Goal: Task Accomplishment & Management: Complete application form

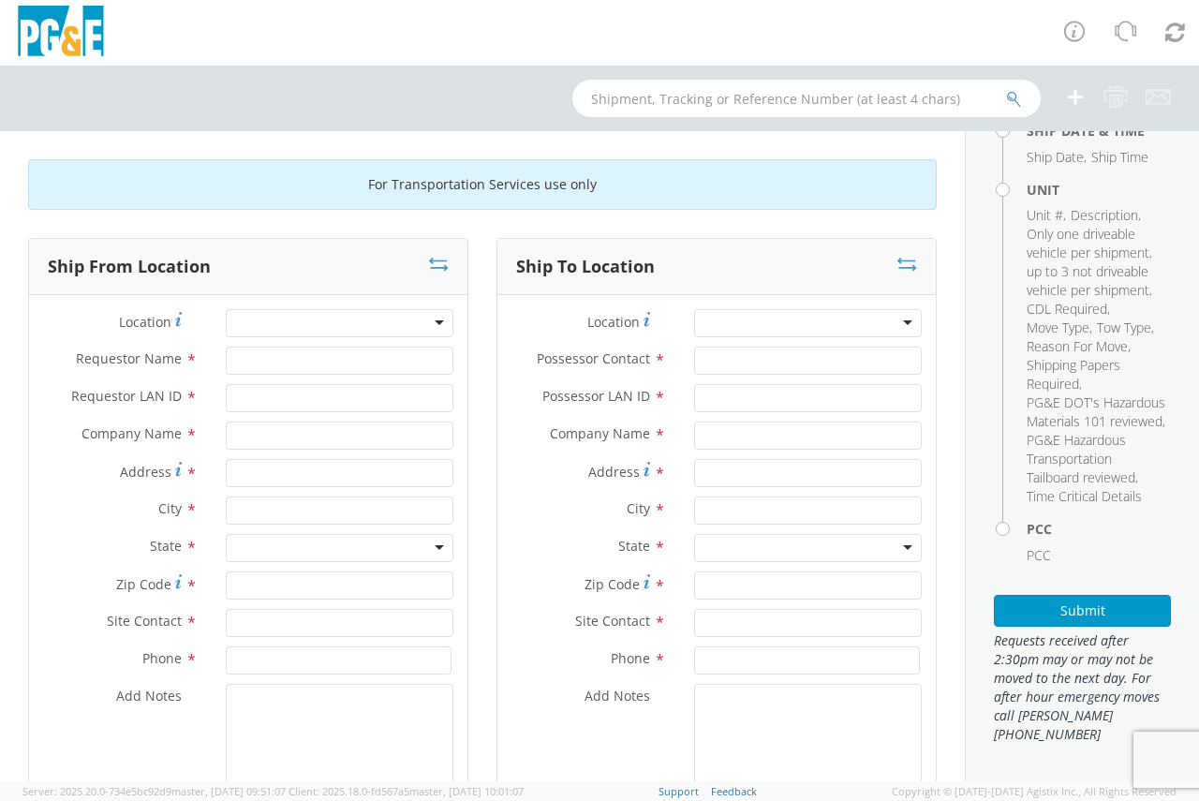
scroll to position [468, 0]
click at [293, 318] on div at bounding box center [340, 323] width 228 height 28
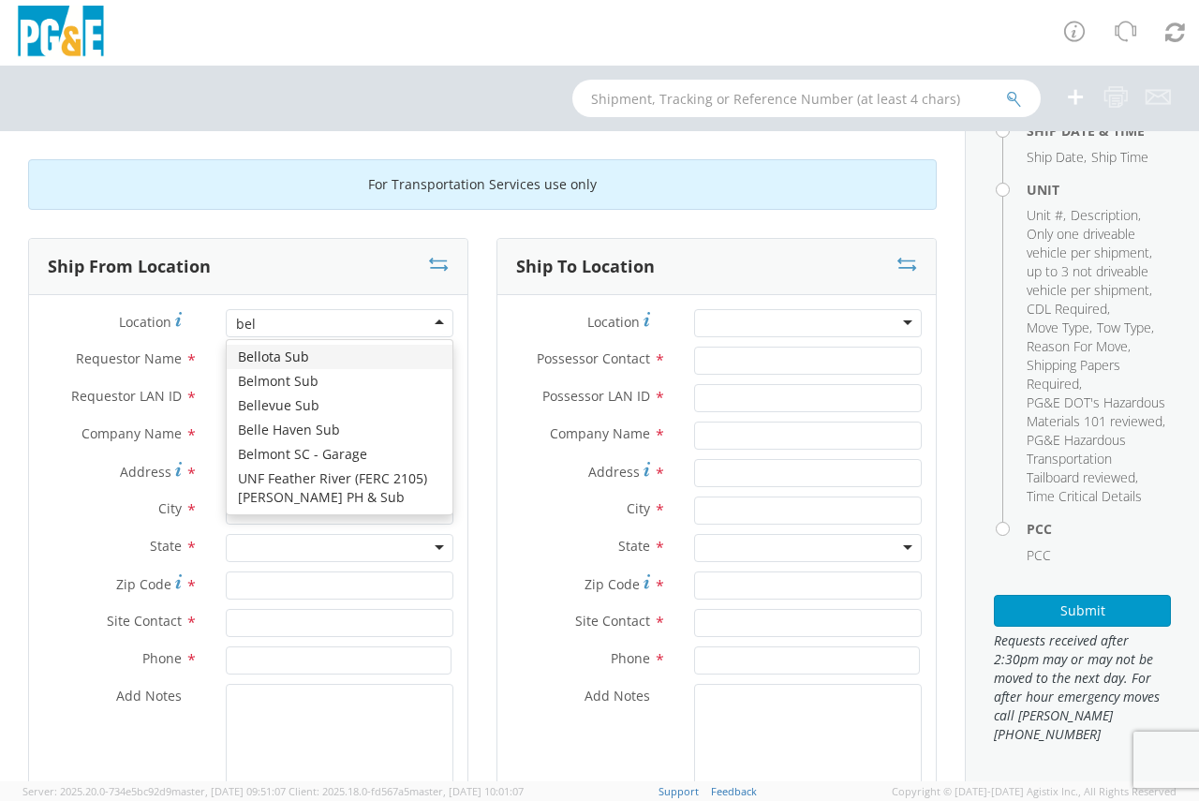
scroll to position [0, 0]
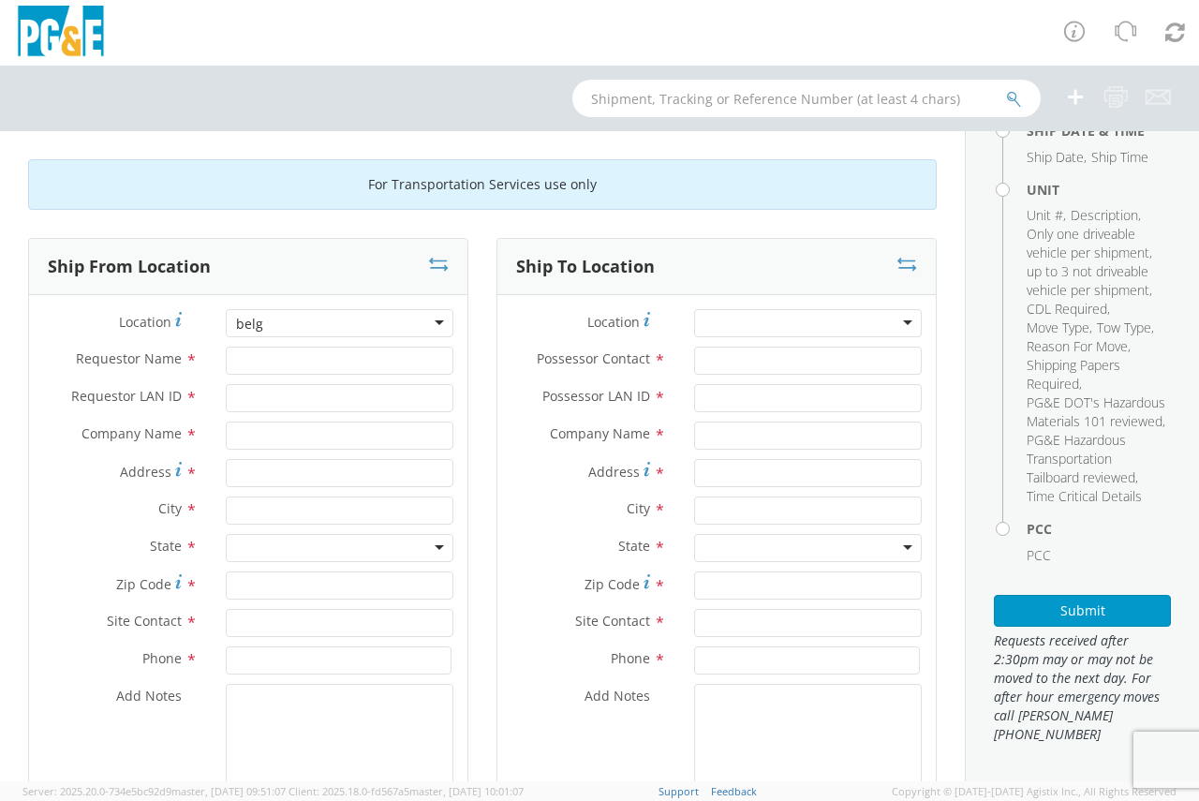
type input "bel"
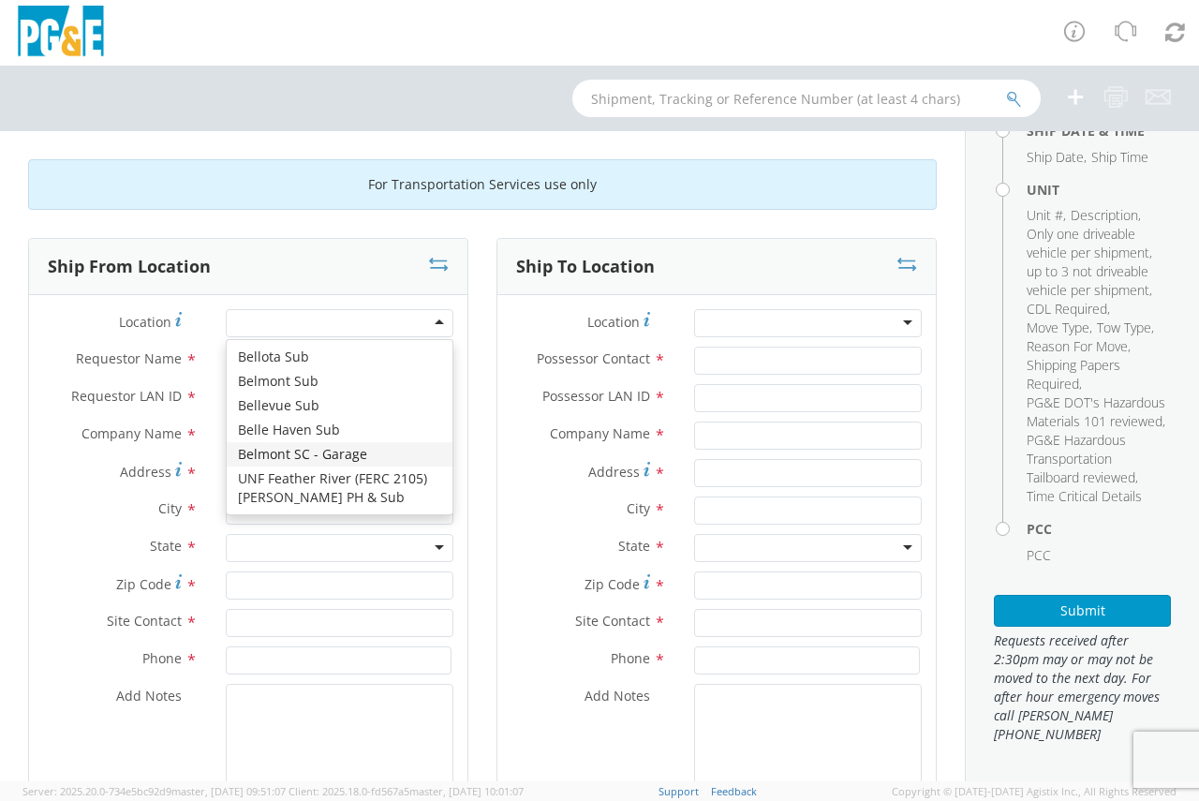
type input "PG&E"
type input "[STREET_ADDRESS]"
type input "San [PERSON_NAME]"
type input "94070"
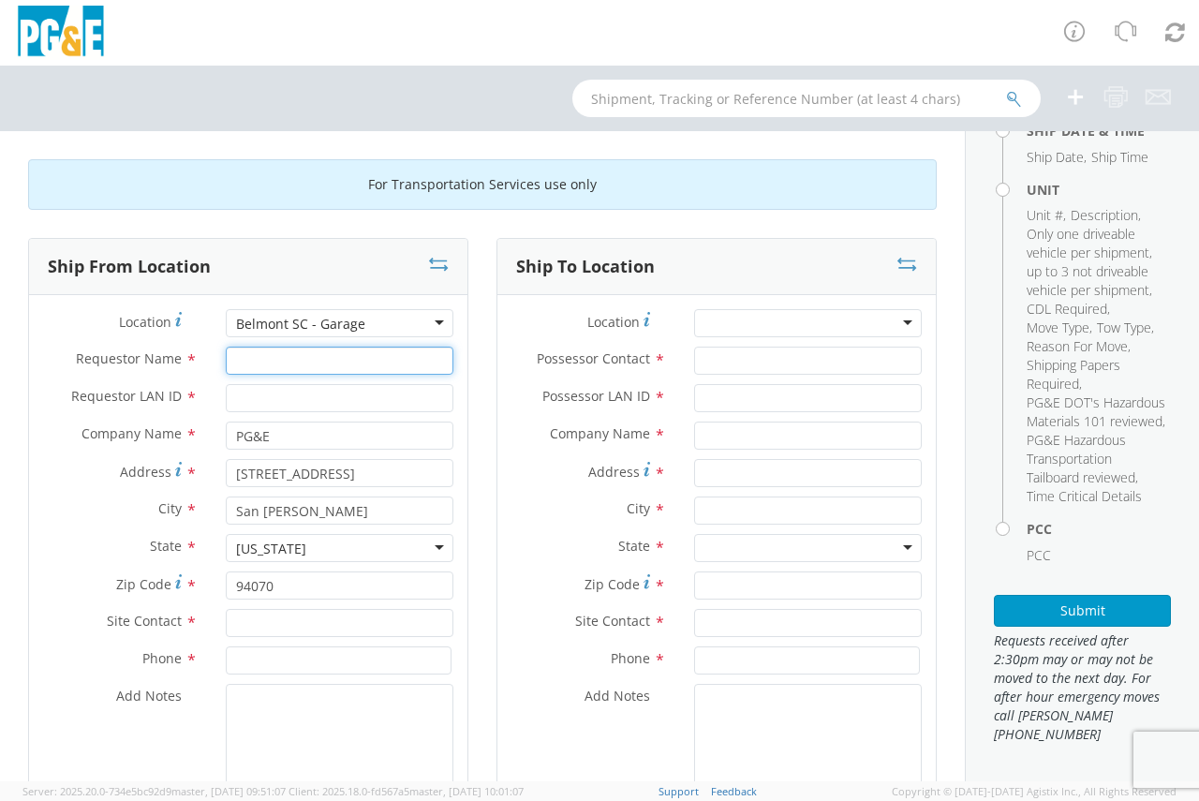
click at [257, 370] on input "Requestor Name *" at bounding box center [340, 361] width 228 height 28
type input "[PERSON_NAME]"
click at [260, 393] on input "Requestor LAN ID *" at bounding box center [340, 398] width 228 height 28
type input "B4C2"
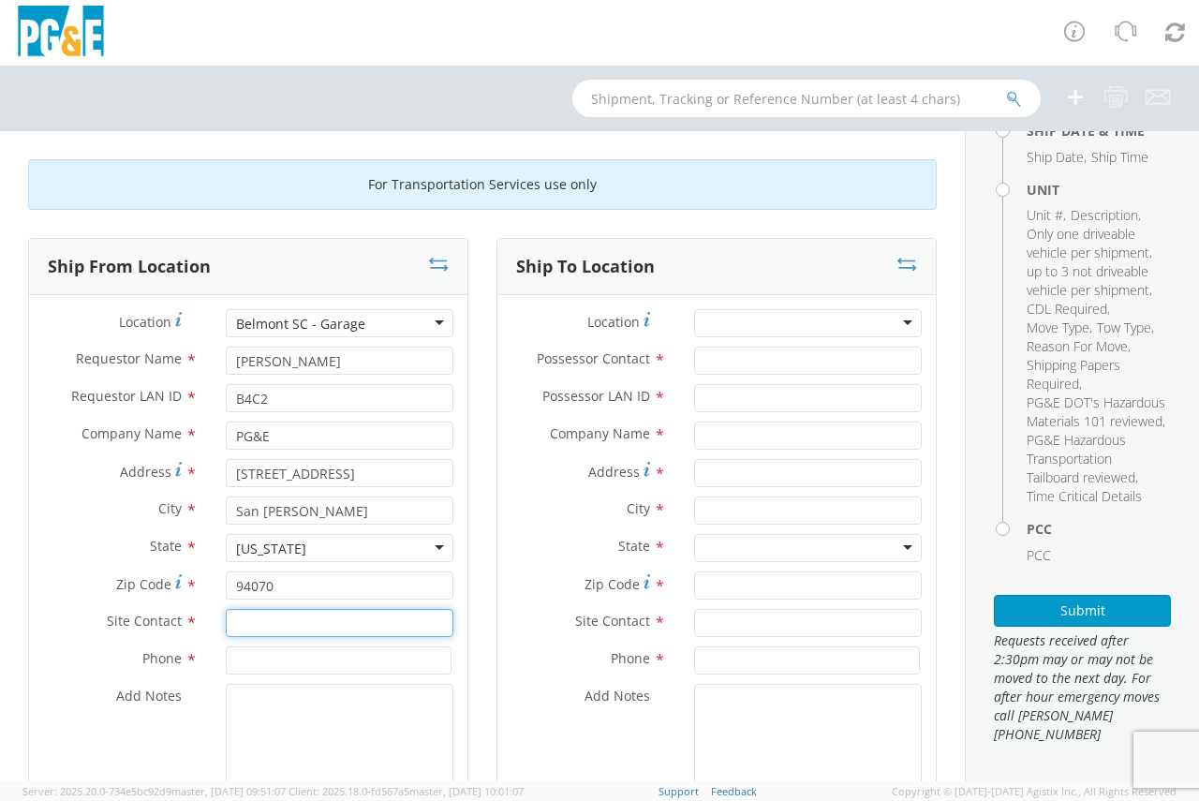
click at [262, 616] on input "text" at bounding box center [340, 623] width 228 height 28
type input "[PERSON_NAME] or [PERSON_NAME]"
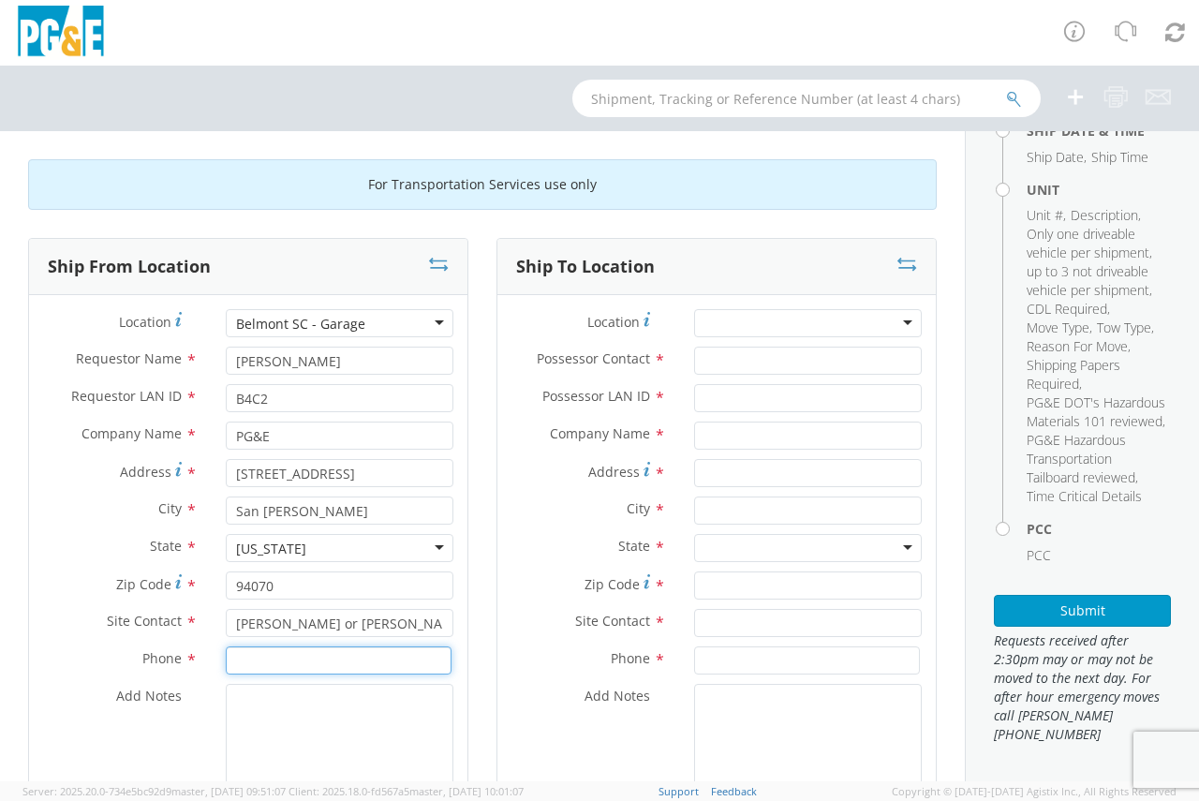
click at [282, 658] on input at bounding box center [339, 660] width 226 height 28
type input "[PHONE_NUMBER]"
click at [809, 323] on div at bounding box center [808, 323] width 228 height 28
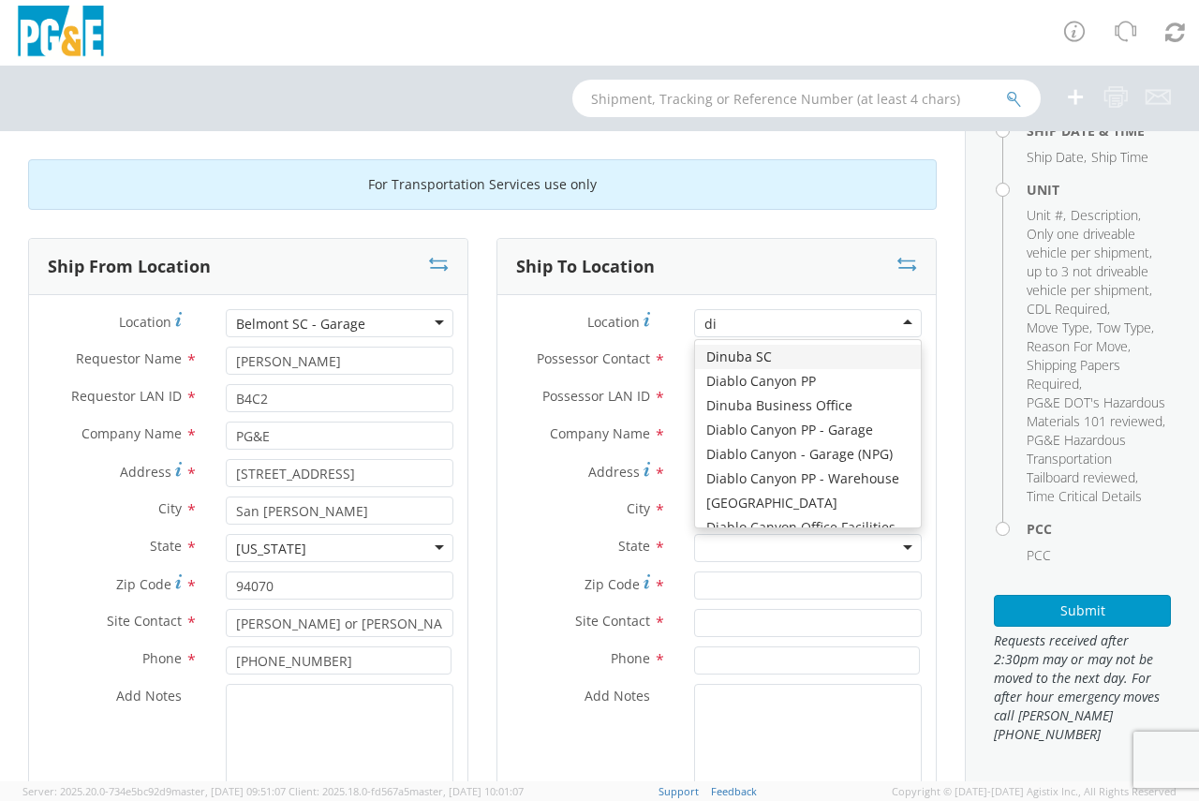
type input "[PERSON_NAME]"
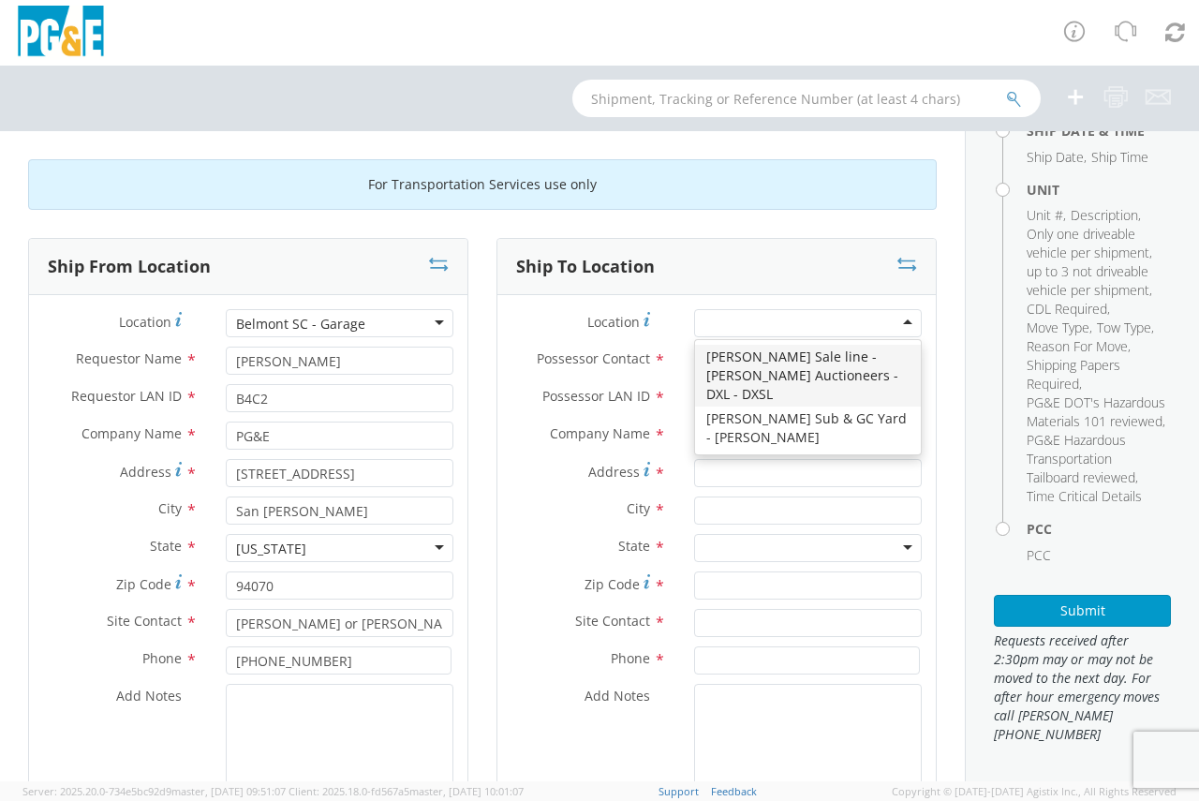
type input "PG&E"
type input "[STREET_ADDRESS][PERSON_NAME]"
type input "[PERSON_NAME]"
type input "95620"
type input "[PHONE_NUMBER]"
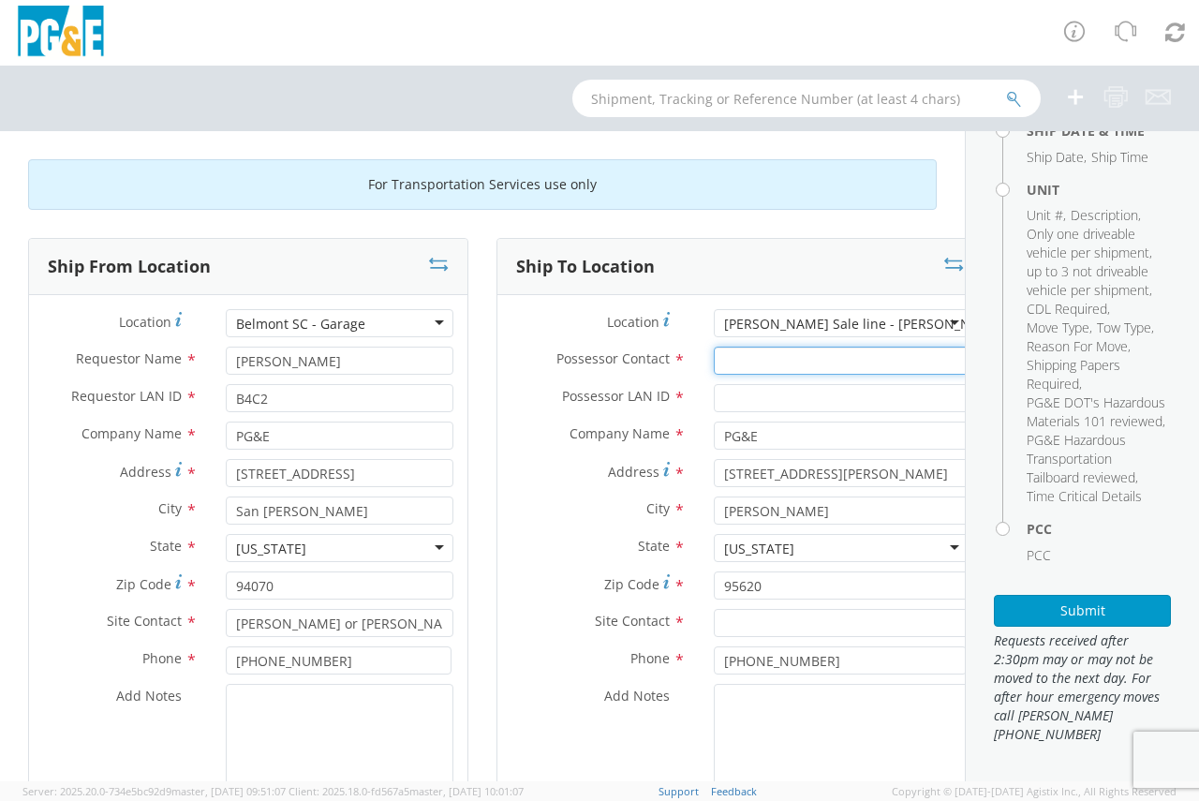
click at [740, 364] on input "Possessor Contact *" at bounding box center [841, 361] width 255 height 28
type input "J"
type input "[PERSON_NAME]"
click at [726, 390] on input "Possessor LAN ID *" at bounding box center [841, 398] width 255 height 28
type input "J450"
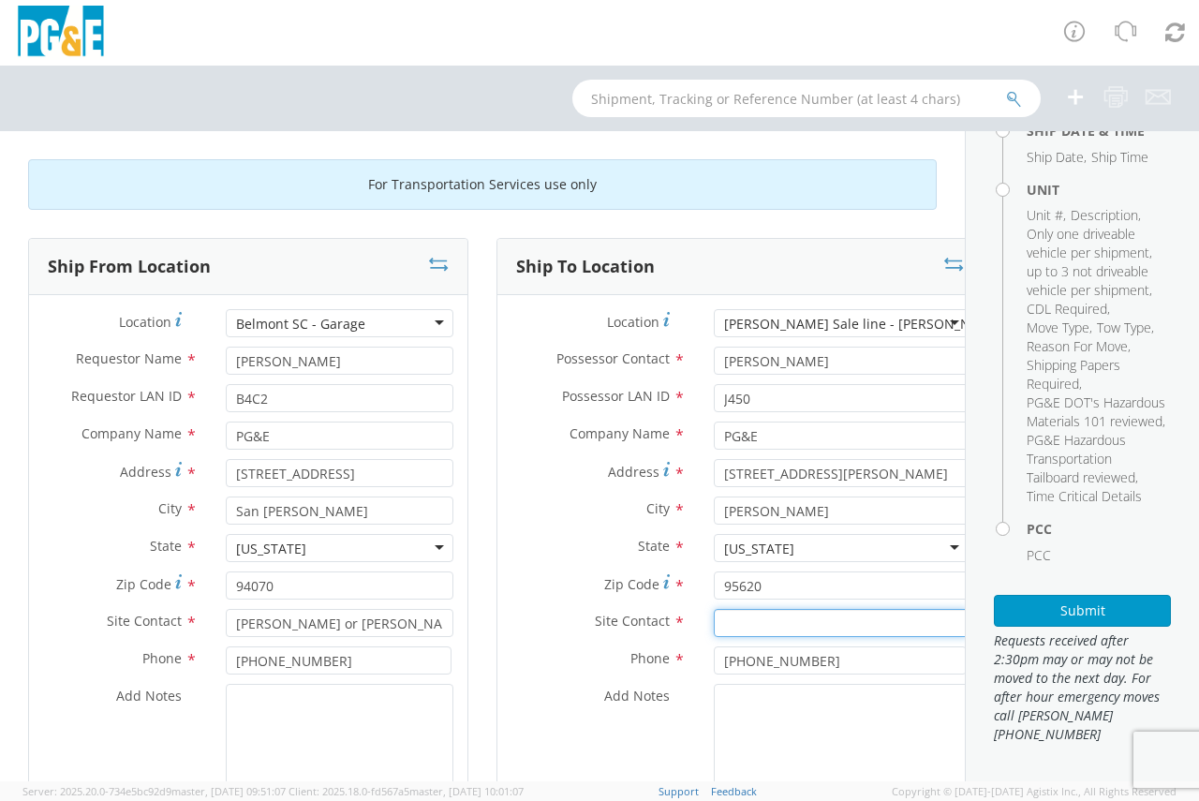
click at [736, 616] on input "text" at bounding box center [841, 623] width 255 height 28
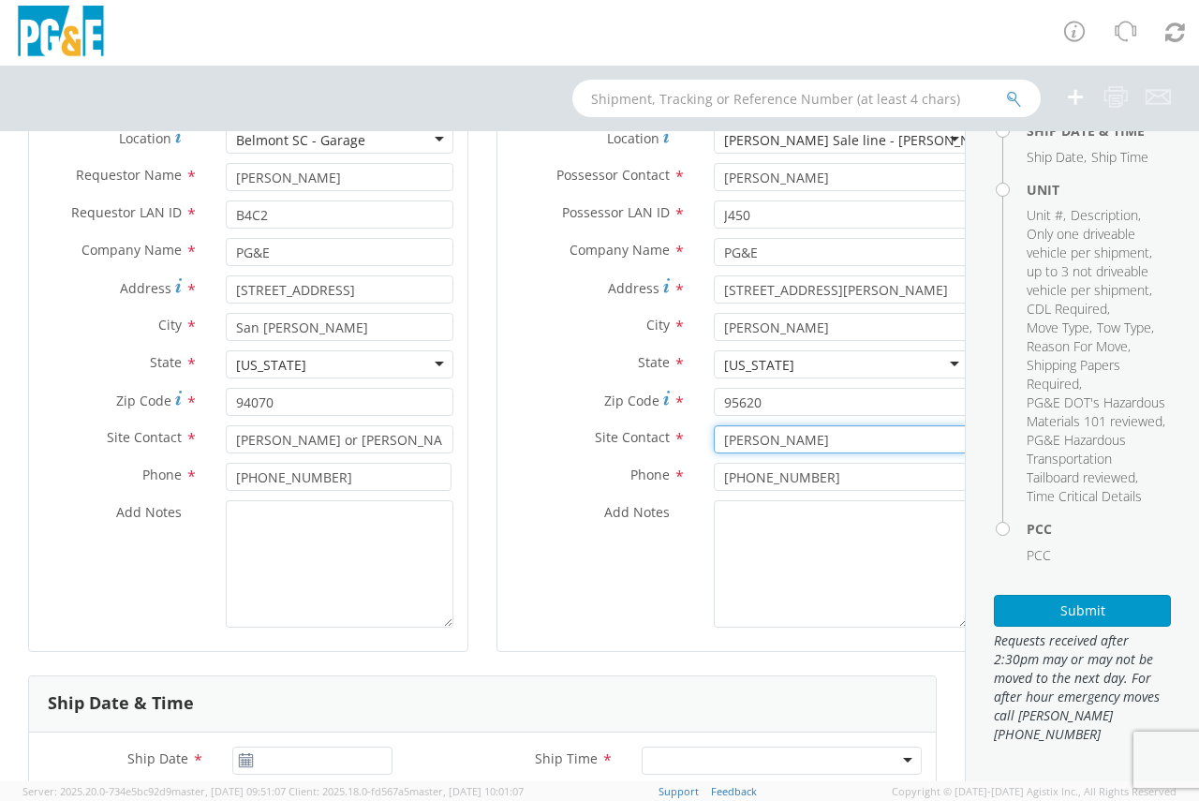
scroll to position [187, 0]
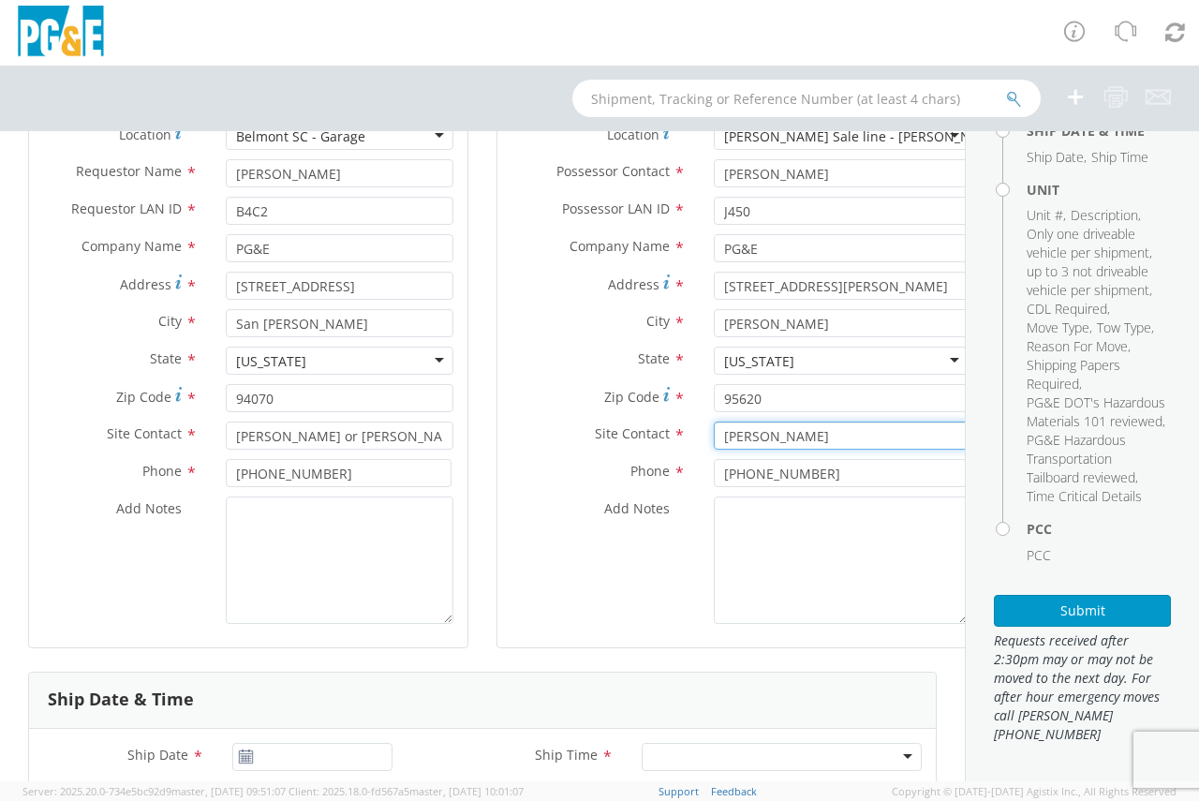
type input "[PERSON_NAME]"
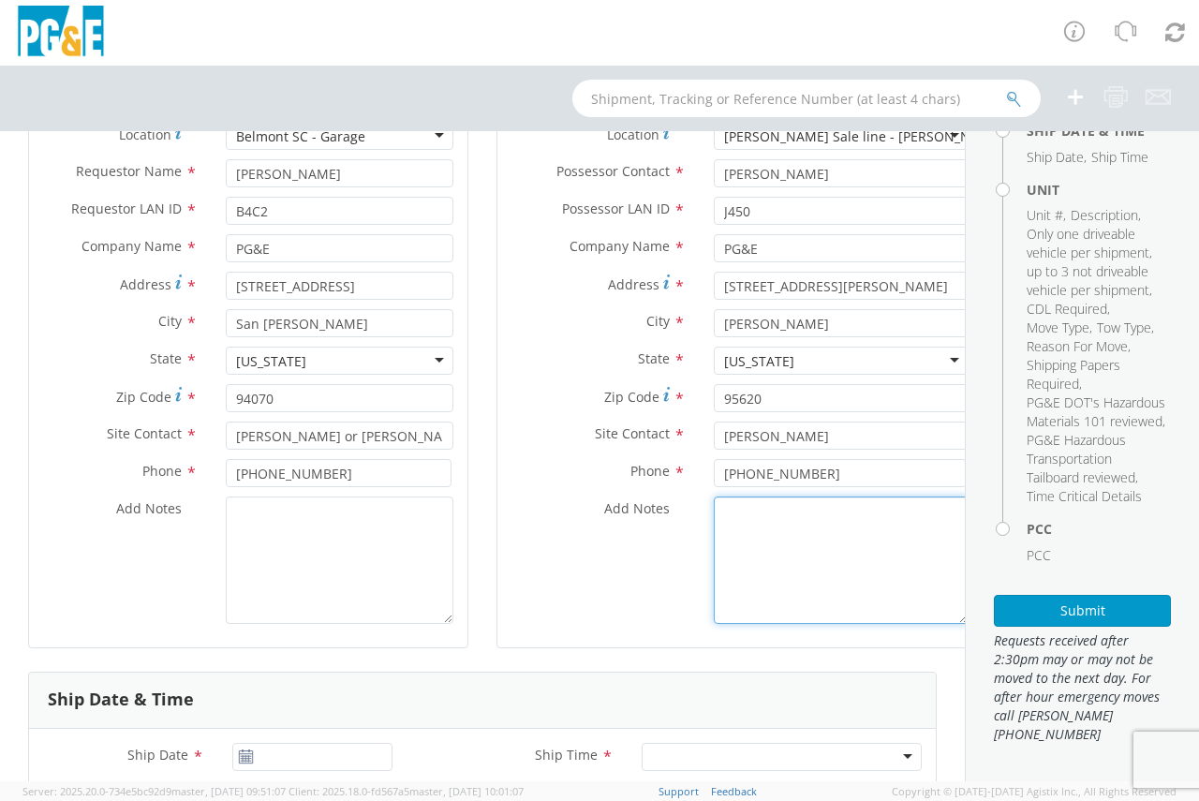
click at [742, 536] on textarea "Add Notes *" at bounding box center [841, 560] width 255 height 127
click at [714, 539] on textarea "Add Notes *" at bounding box center [841, 560] width 255 height 127
type textarea "Non running unit"
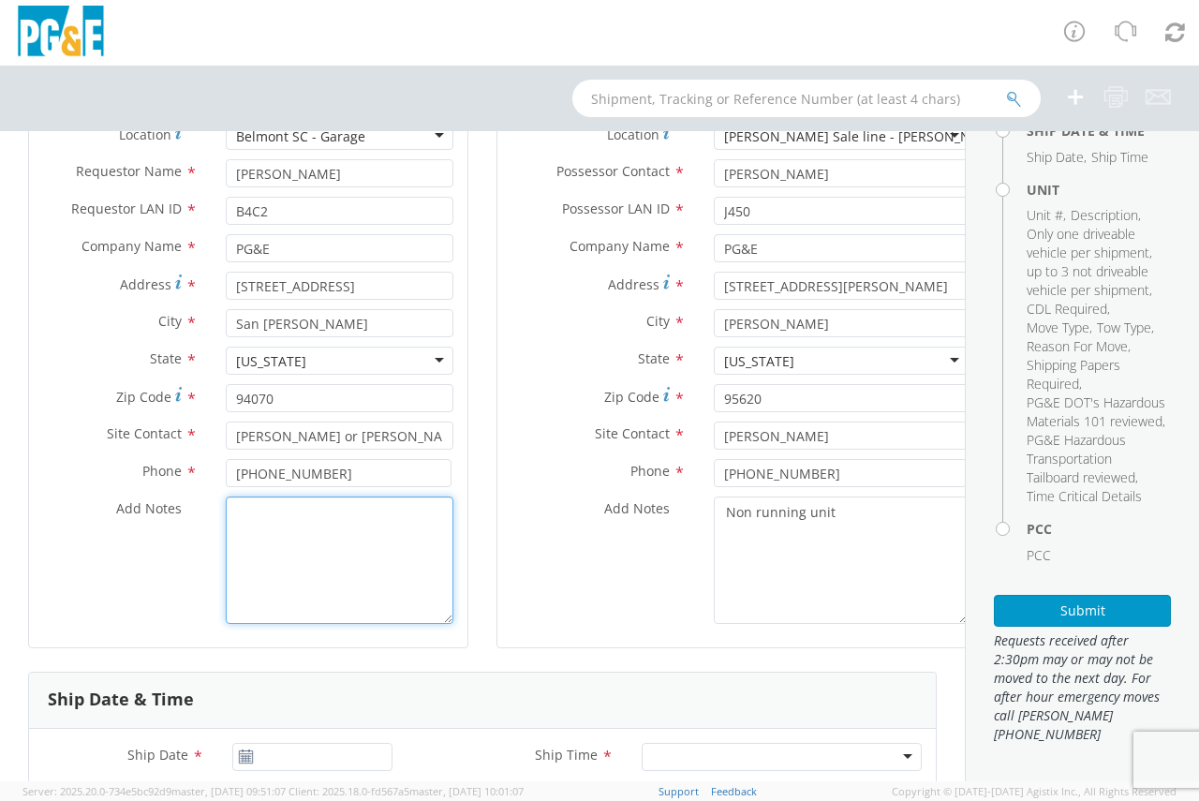
click at [262, 531] on textarea "Add Notes *" at bounding box center [340, 560] width 228 height 127
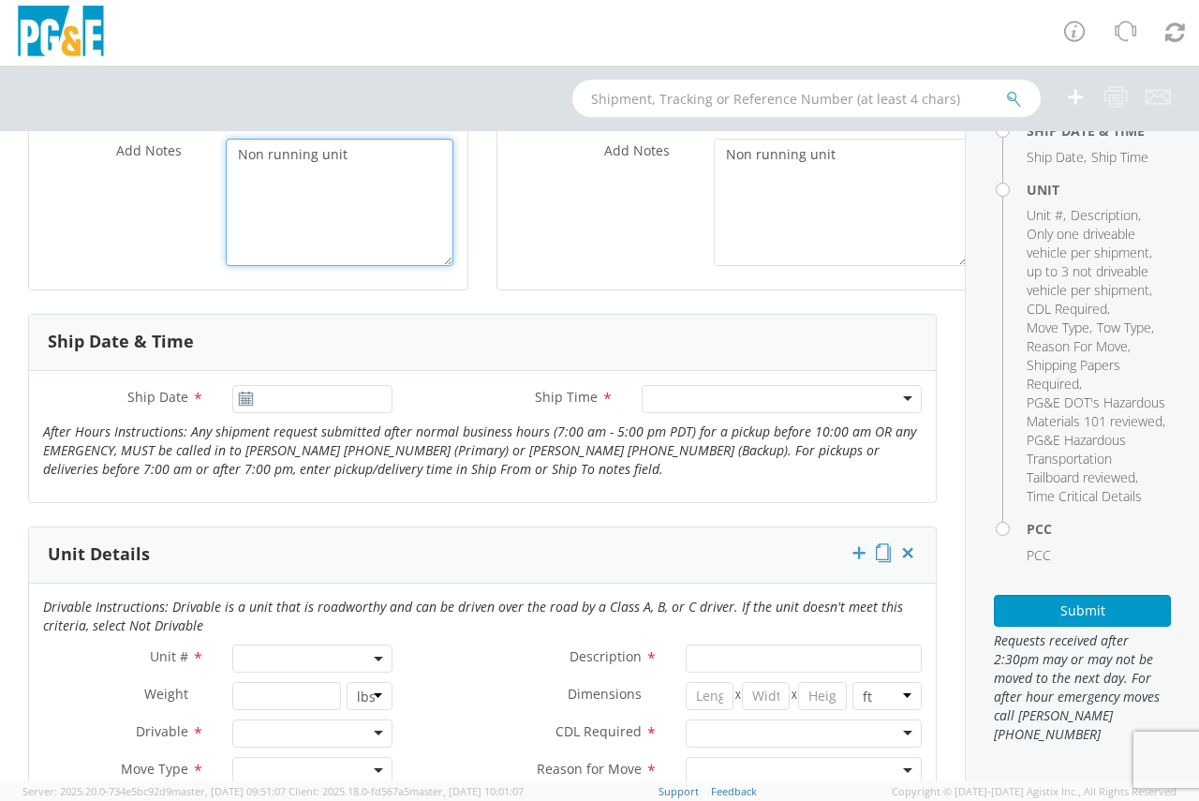
scroll to position [562, 0]
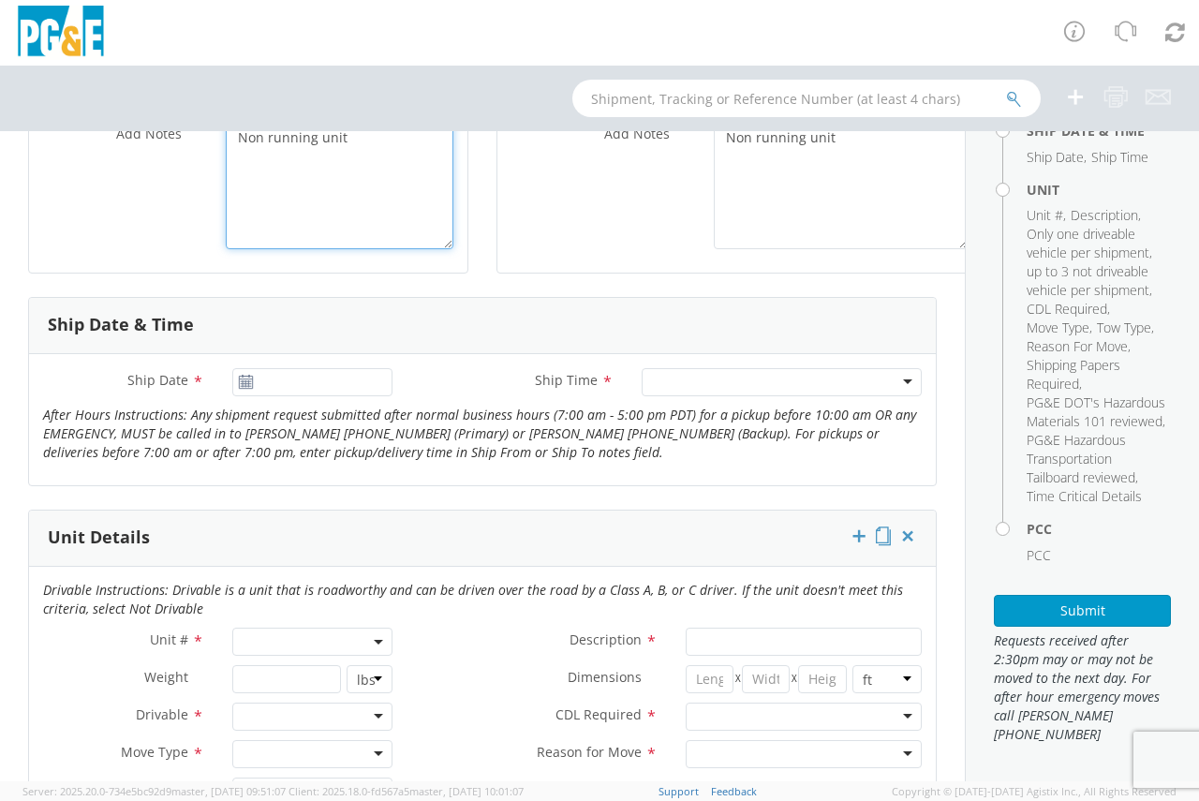
type textarea "Non running unit"
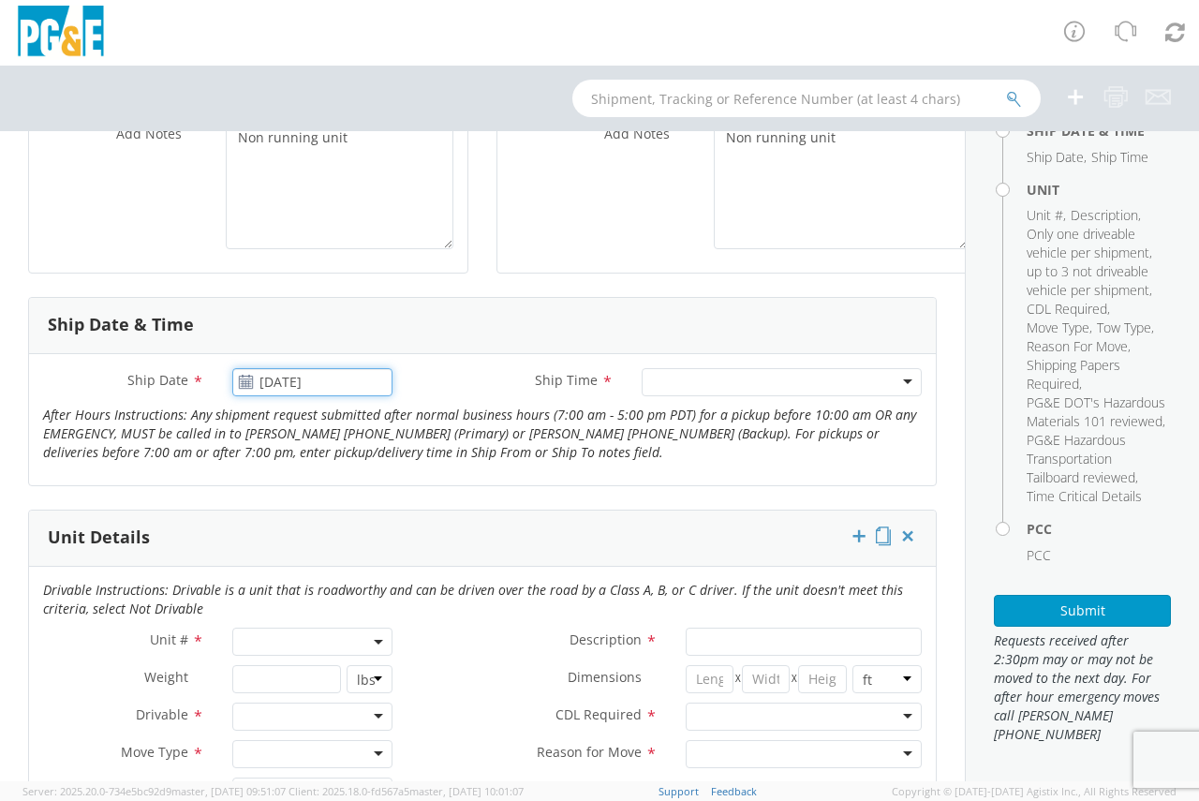
click at [303, 375] on input "[DATE]" at bounding box center [312, 382] width 161 height 28
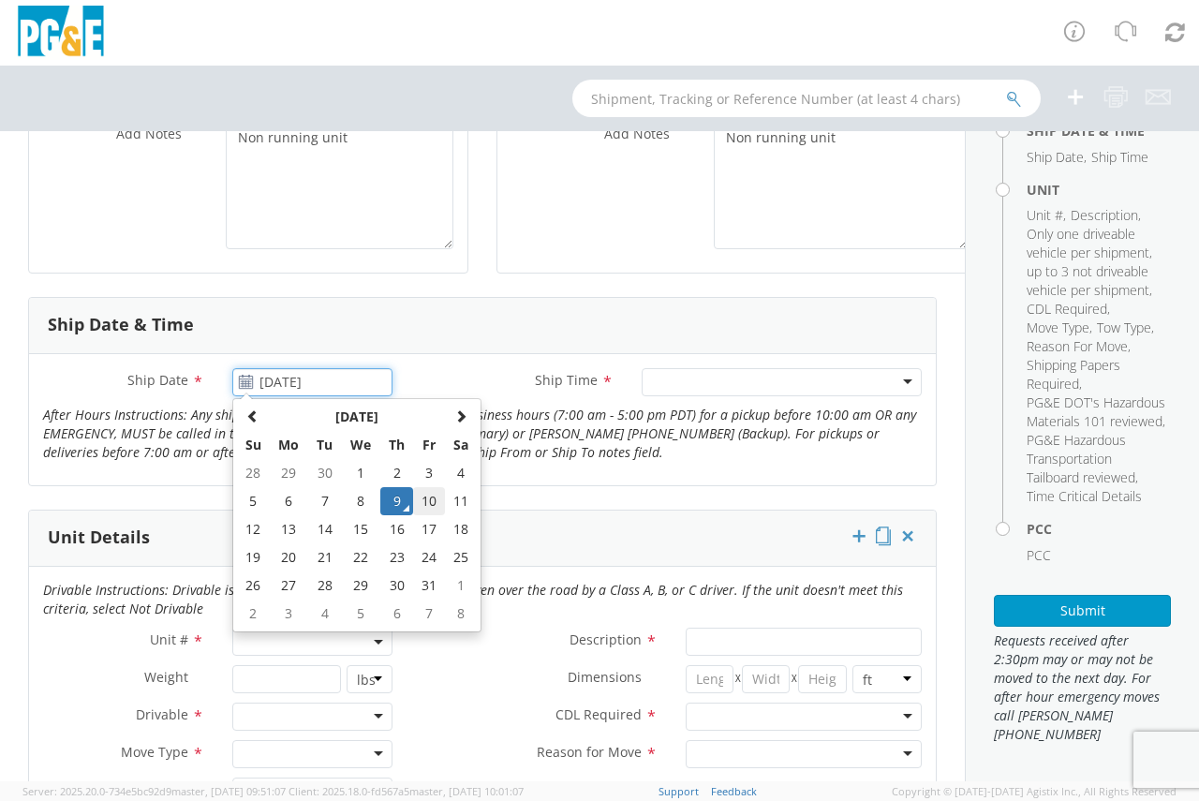
click at [426, 500] on td "10" at bounding box center [429, 501] width 32 height 28
type input "[DATE]"
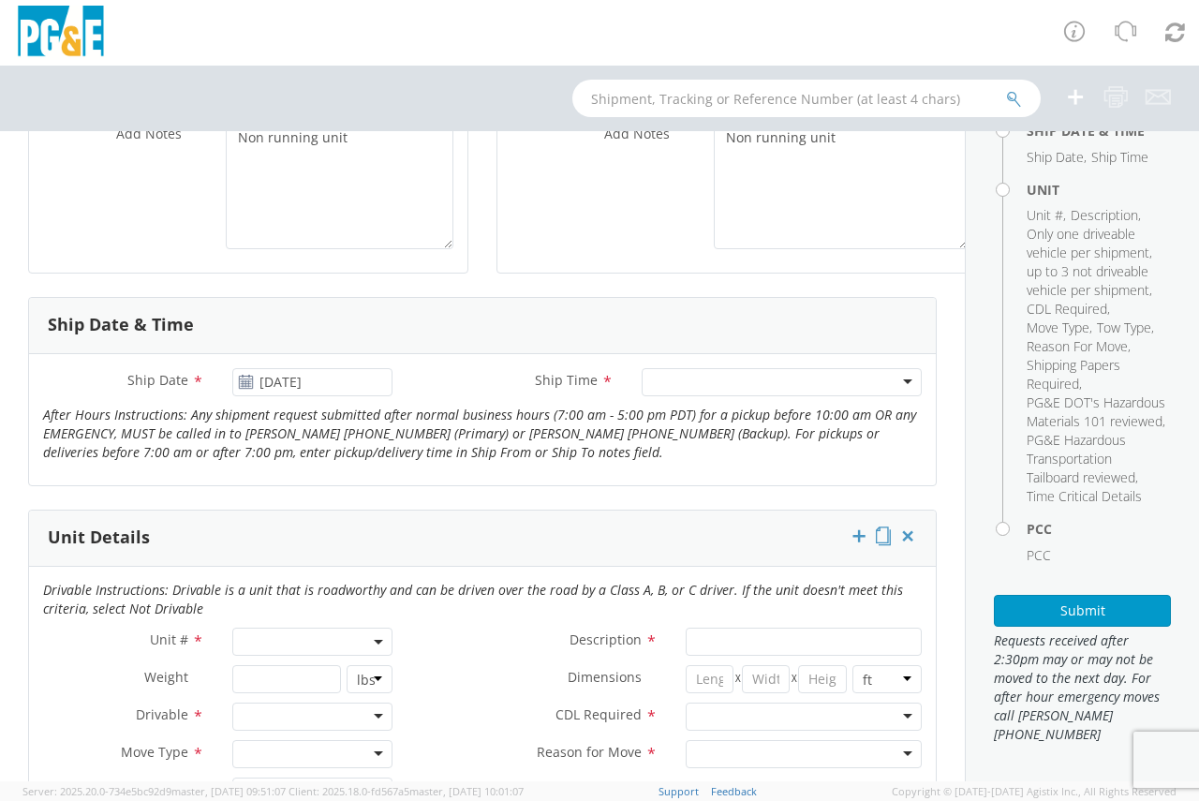
click at [660, 390] on div at bounding box center [782, 382] width 280 height 28
click at [247, 649] on span at bounding box center [312, 642] width 161 height 28
drag, startPoint x: 257, startPoint y: 671, endPoint x: 219, endPoint y: 669, distance: 37.5
click at [256, 671] on input "search" at bounding box center [311, 673] width 149 height 28
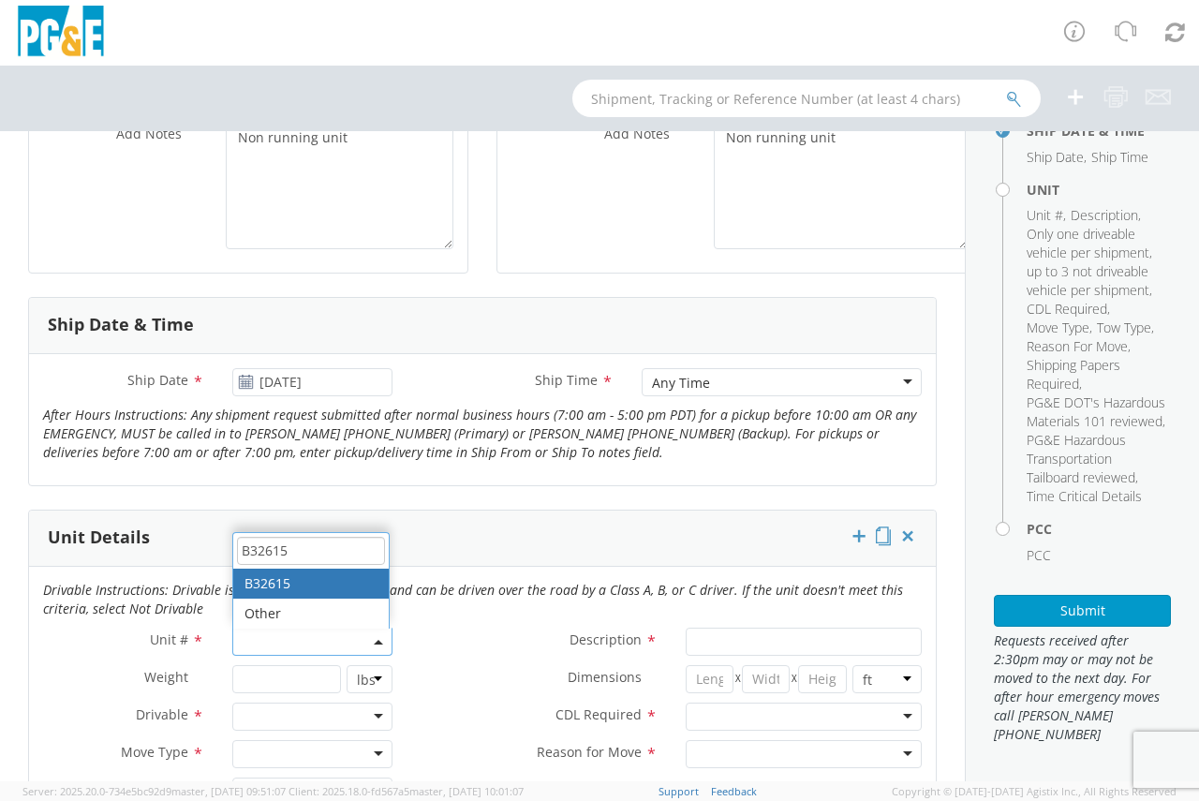
type input "B32615"
type input "PICKUP; COMPACT 4X4"
type input "5600"
select select "B32615"
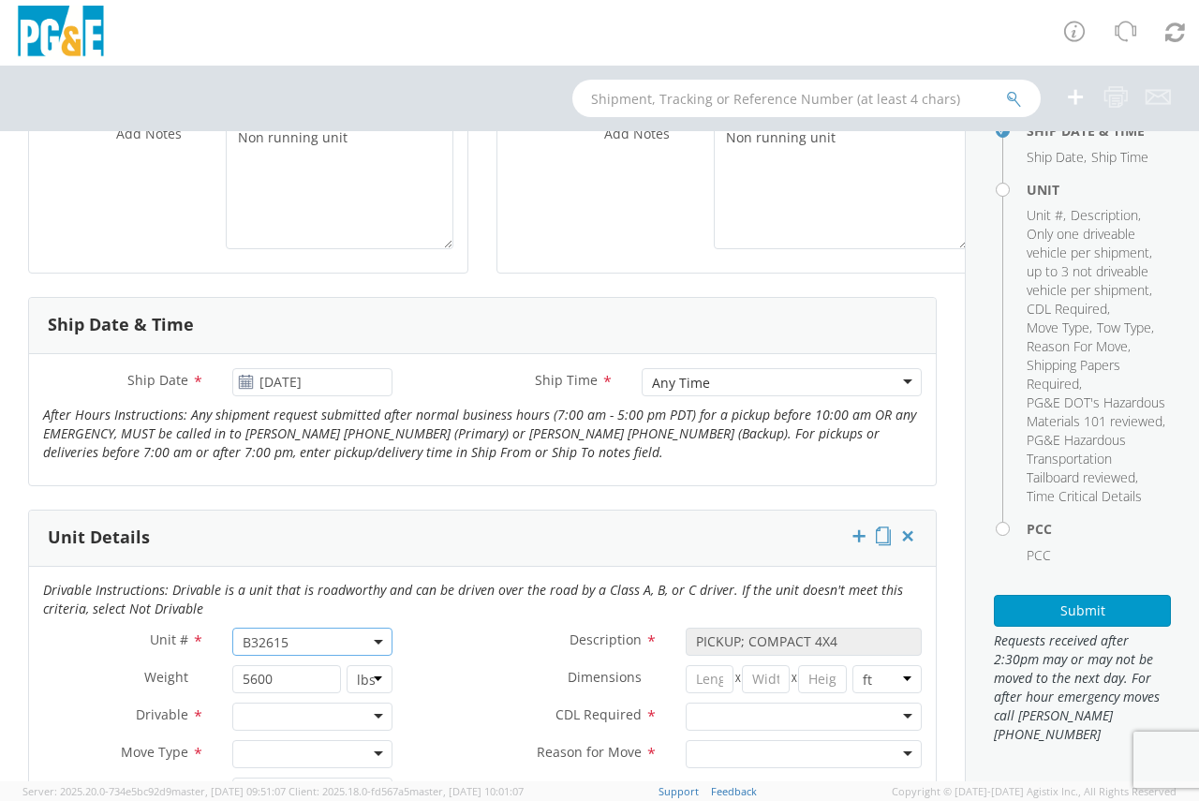
click at [276, 712] on div at bounding box center [312, 717] width 161 height 28
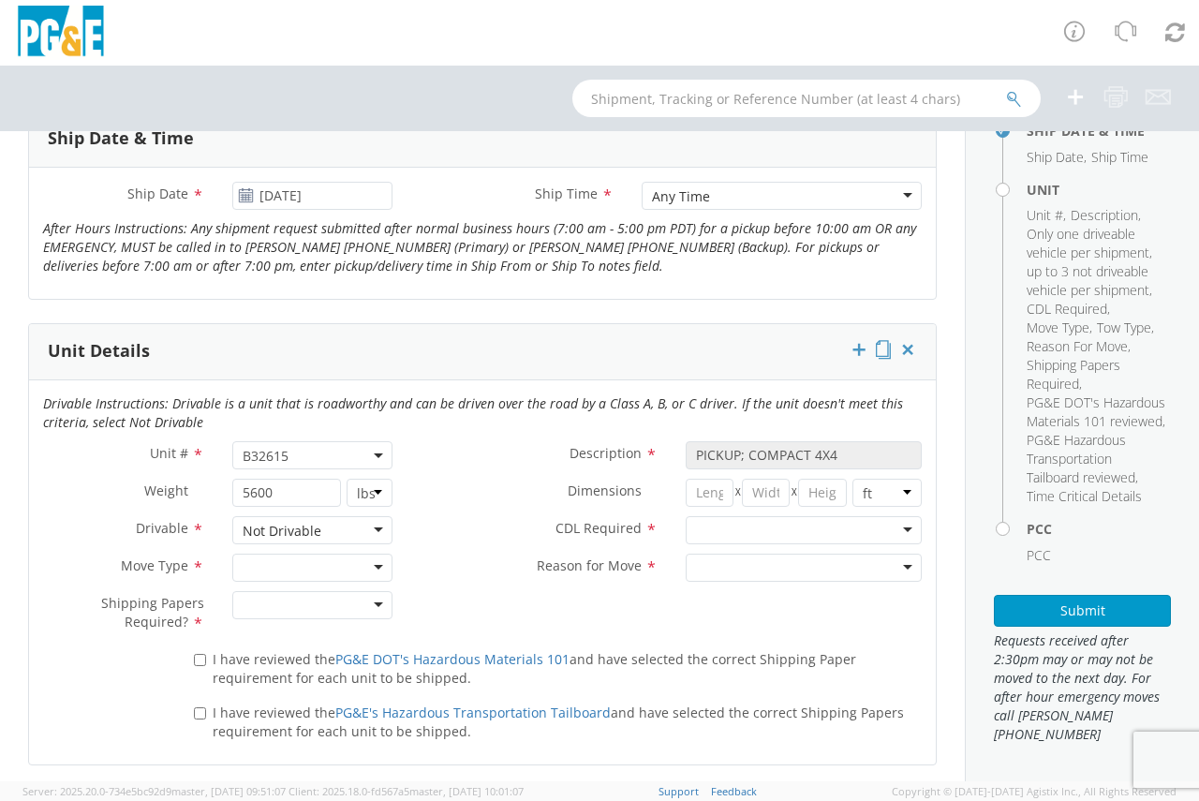
scroll to position [750, 0]
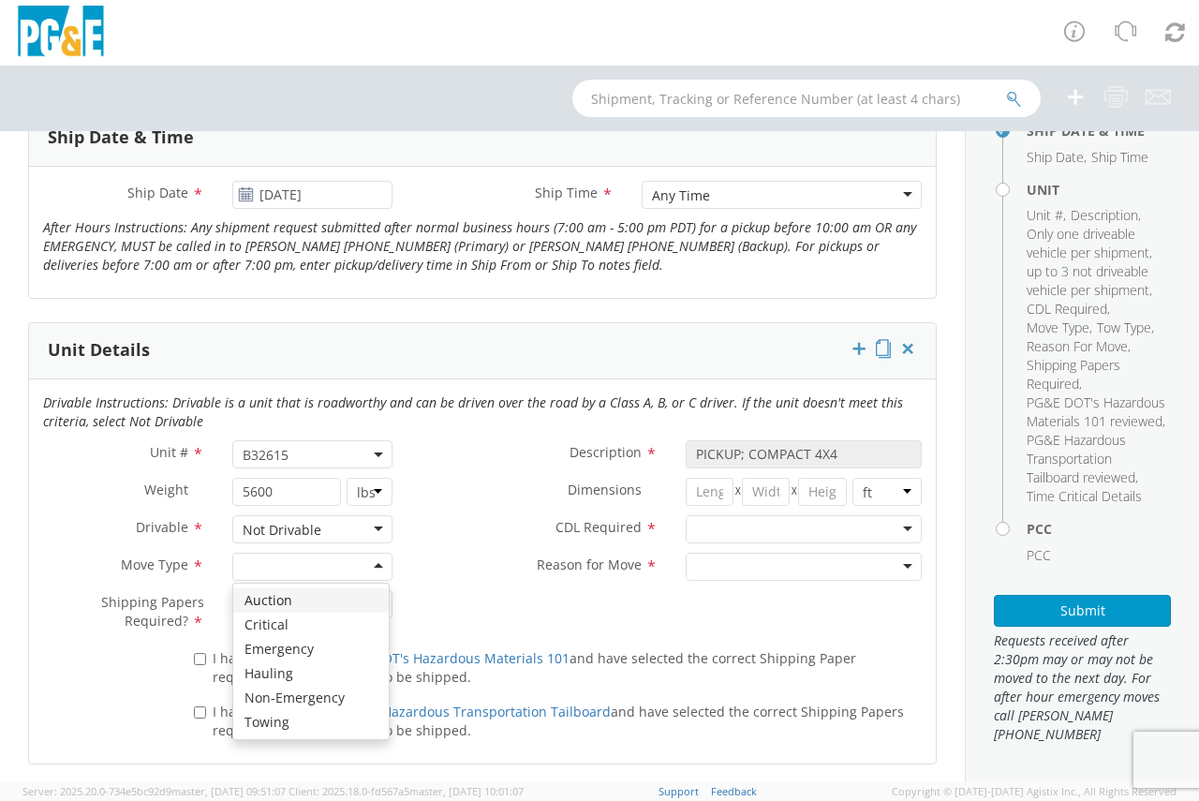
click at [319, 572] on div at bounding box center [312, 567] width 161 height 28
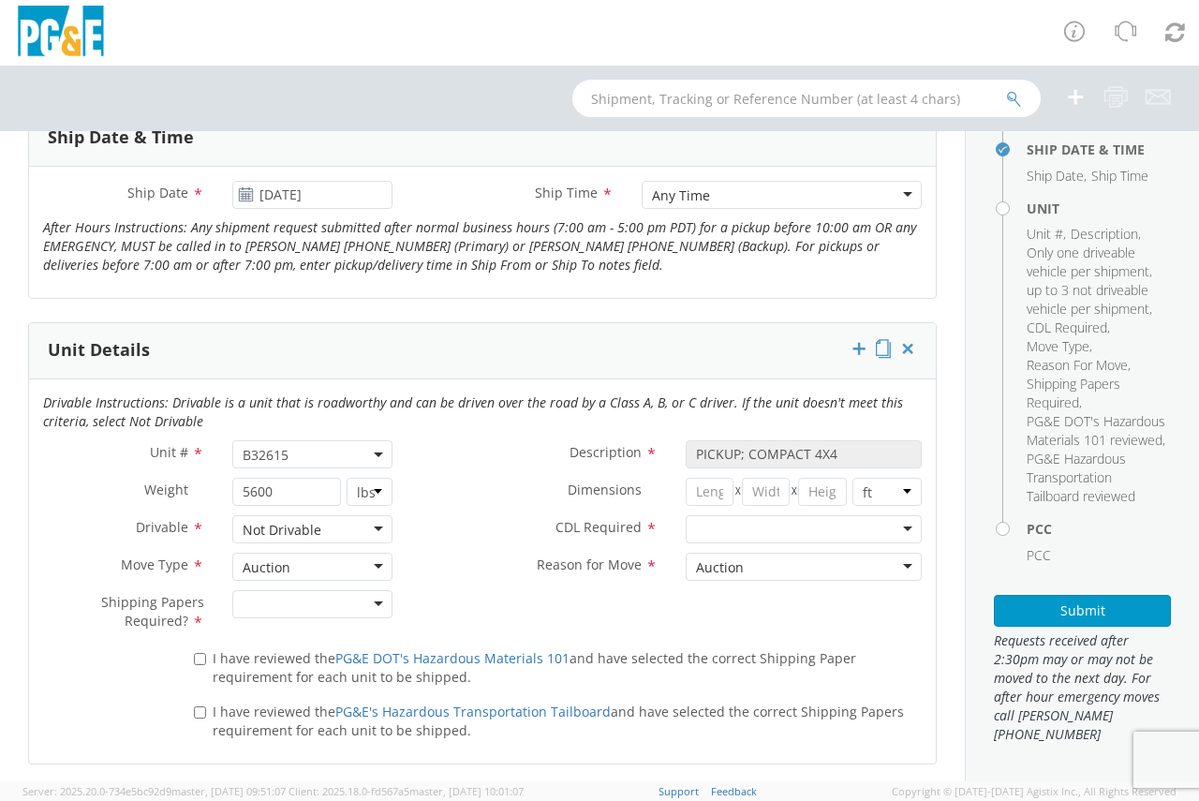
scroll to position [431, 0]
click at [285, 611] on div at bounding box center [312, 604] width 161 height 28
click at [893, 527] on div at bounding box center [804, 529] width 236 height 28
click at [198, 663] on input "I have reviewed the PG&E DOT's Hazardous Materials 101 and have selected the co…" at bounding box center [200, 659] width 12 height 12
checkbox input "true"
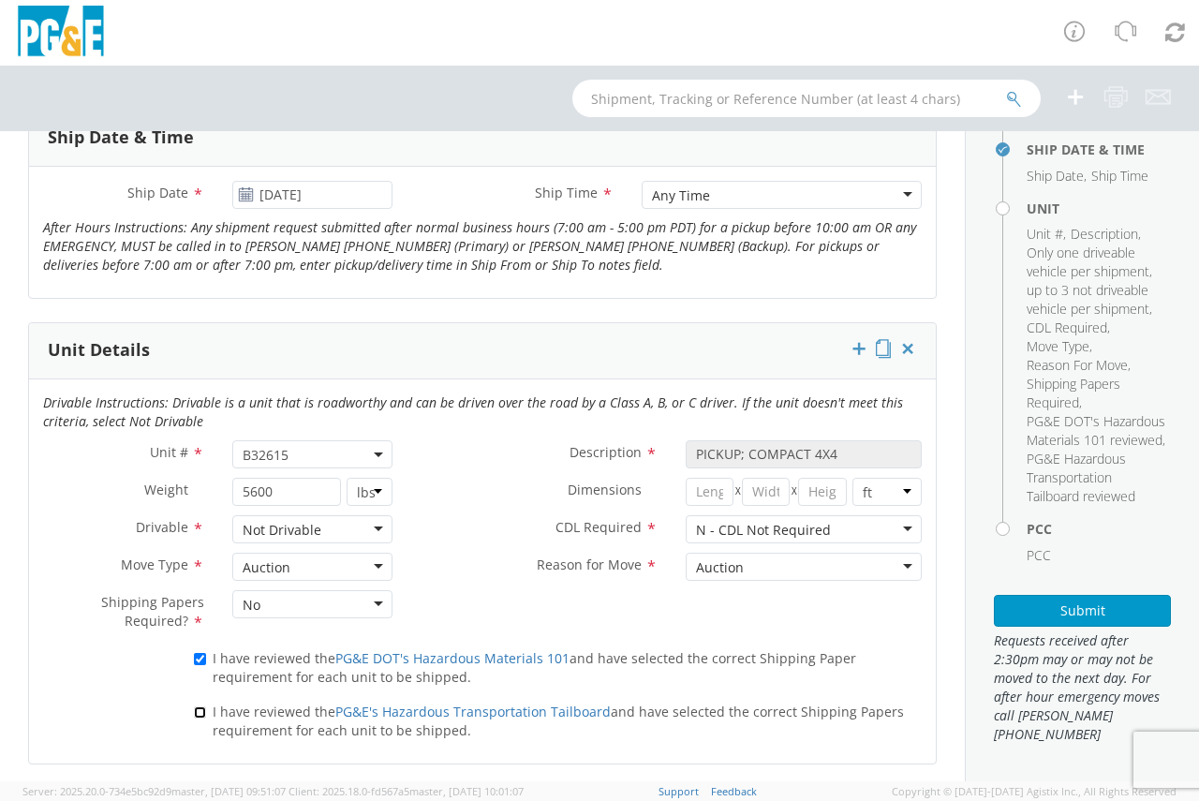
click at [201, 716] on input "I have reviewed the PG&E's Hazardous Transportation Tailboard and have selected…" at bounding box center [200, 712] width 12 height 12
checkbox input "true"
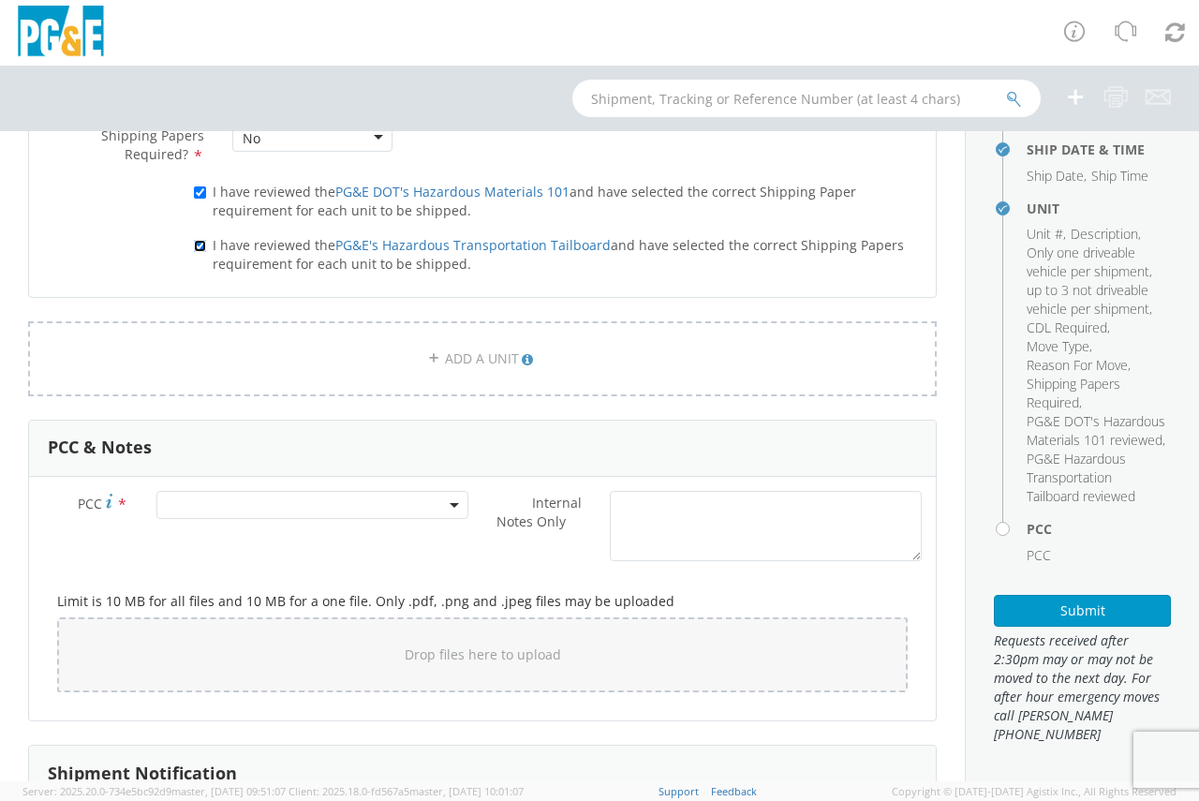
scroll to position [1218, 0]
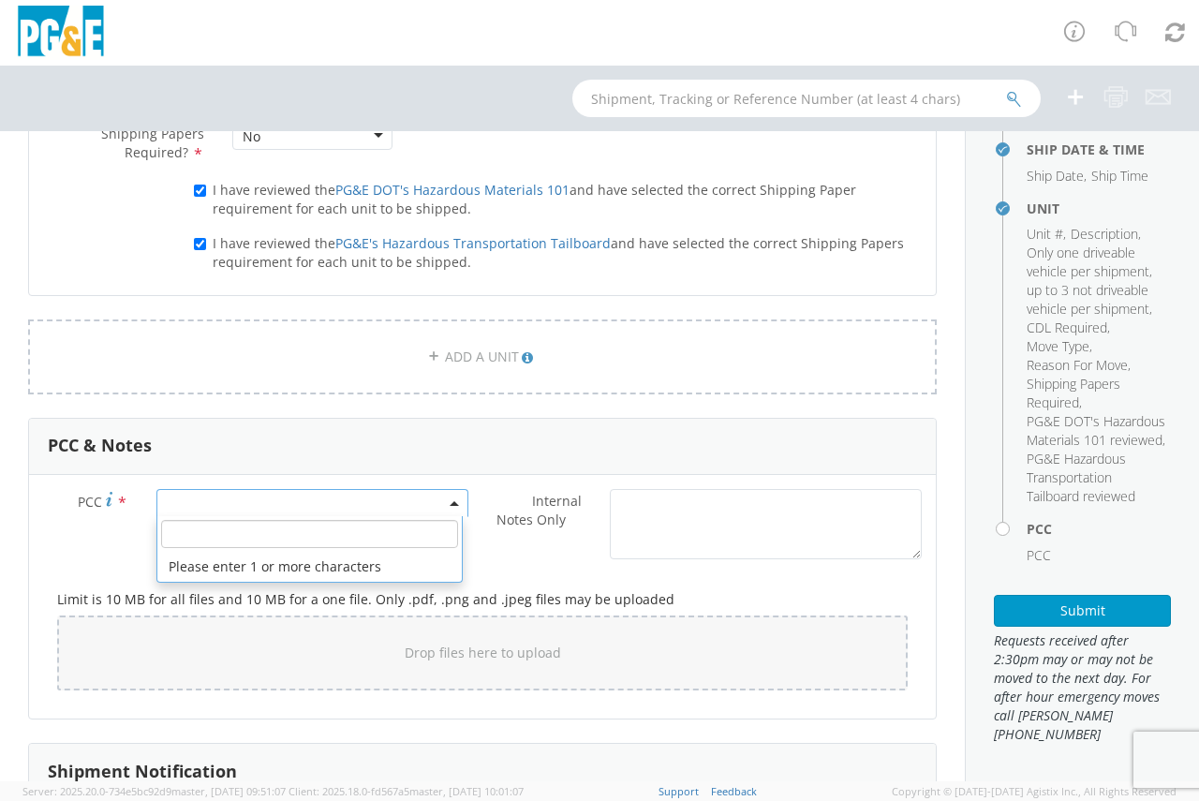
click at [295, 506] on span at bounding box center [312, 503] width 312 height 28
click at [274, 527] on input "number" at bounding box center [309, 534] width 297 height 28
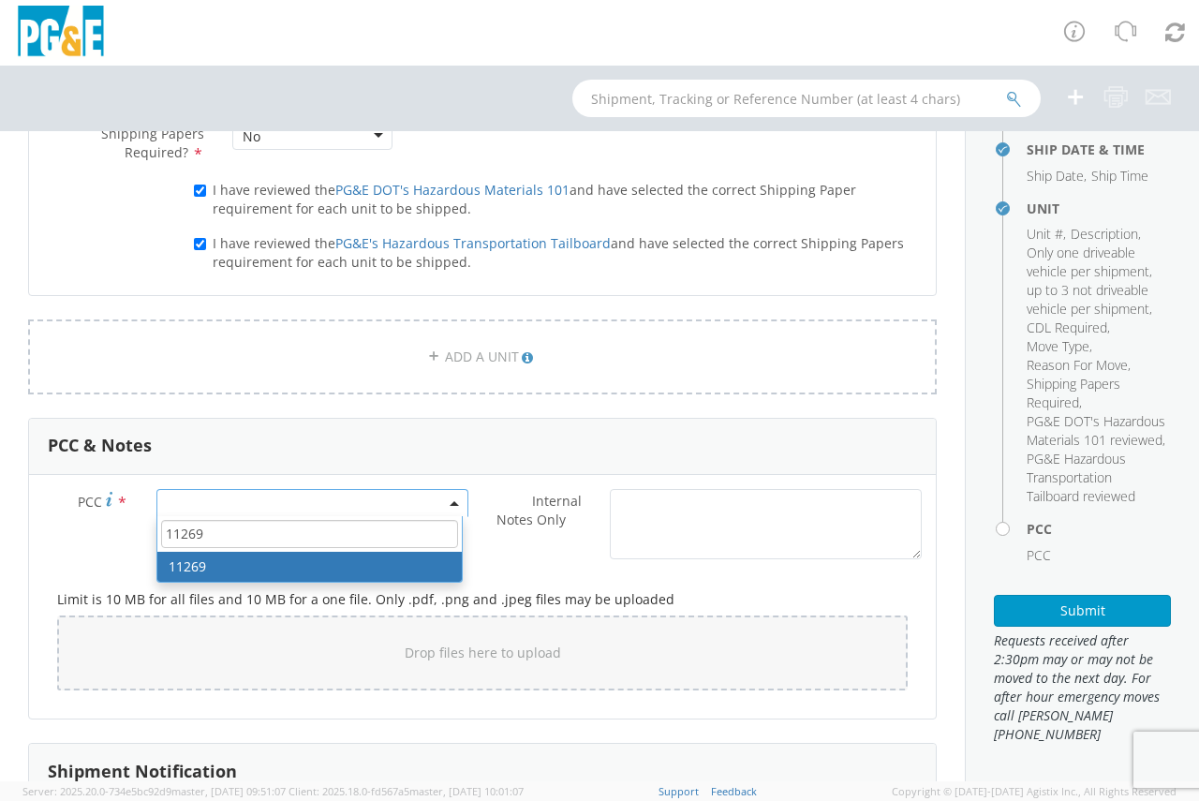
type input "11269"
select select "11269"
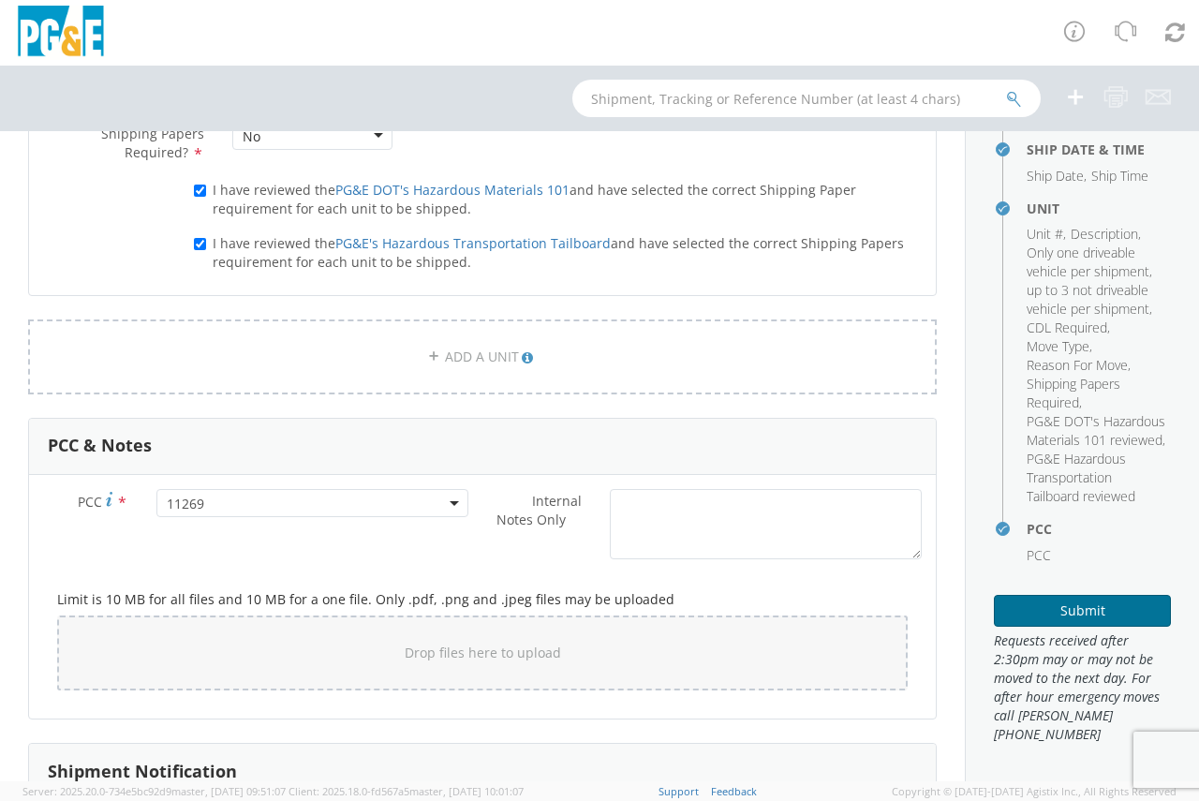
click at [1062, 607] on button "Submit" at bounding box center [1082, 611] width 177 height 32
